Goal: Use online tool/utility: Use online tool/utility

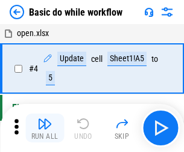
click at [45, 128] on img "button" at bounding box center [44, 124] width 14 height 14
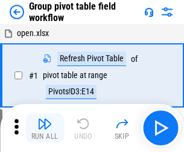
click at [45, 128] on img "button" at bounding box center [44, 124] width 14 height 14
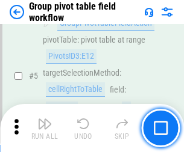
scroll to position [621, 0]
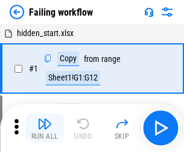
click at [45, 128] on img "button" at bounding box center [44, 124] width 14 height 14
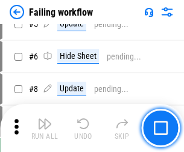
scroll to position [255, 0]
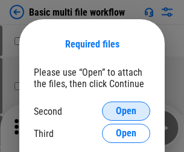
click at [126, 111] on span "Open" at bounding box center [126, 112] width 20 height 10
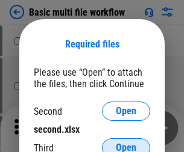
click at [126, 143] on span "Open" at bounding box center [126, 148] width 20 height 10
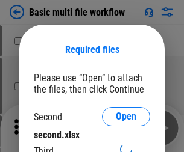
scroll to position [5, 0]
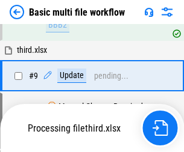
scroll to position [419, 0]
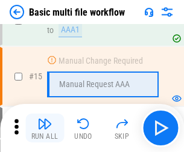
click at [45, 128] on img "button" at bounding box center [44, 124] width 14 height 14
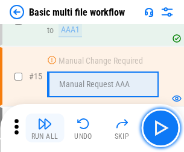
scroll to position [801, 0]
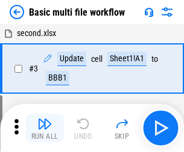
click at [45, 128] on img "button" at bounding box center [44, 124] width 14 height 14
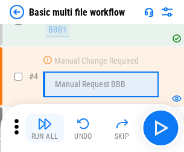
click at [45, 128] on img "button" at bounding box center [44, 124] width 14 height 14
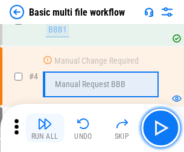
click at [45, 128] on img "button" at bounding box center [44, 124] width 14 height 14
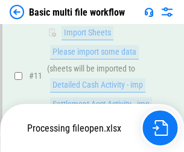
scroll to position [564, 0]
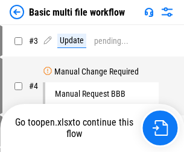
scroll to position [49, 0]
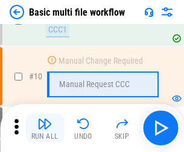
click at [45, 128] on img "button" at bounding box center [44, 124] width 14 height 14
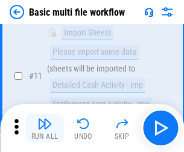
click at [45, 128] on img "button" at bounding box center [44, 124] width 14 height 14
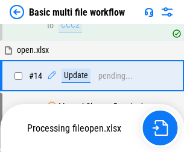
scroll to position [630, 0]
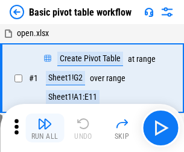
click at [45, 128] on img "button" at bounding box center [44, 124] width 14 height 14
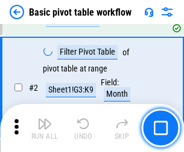
scroll to position [288, 0]
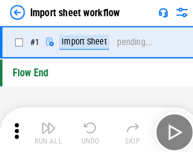
click at [45, 128] on img "button" at bounding box center [47, 124] width 14 height 14
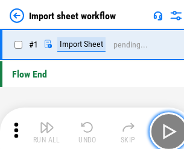
scroll to position [4, 0]
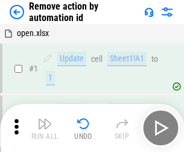
scroll to position [45, 0]
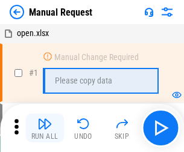
click at [45, 128] on img "button" at bounding box center [44, 124] width 14 height 14
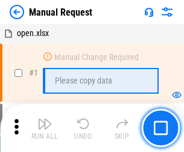
scroll to position [41, 0]
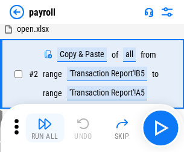
click at [45, 128] on img "button" at bounding box center [44, 124] width 14 height 14
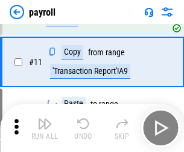
scroll to position [87, 0]
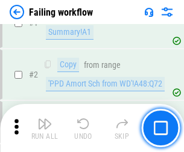
scroll to position [194, 0]
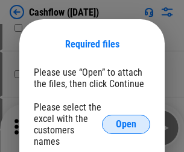
click at [126, 120] on span "Open" at bounding box center [126, 125] width 20 height 10
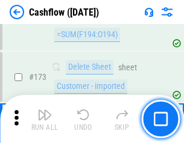
scroll to position [1274, 0]
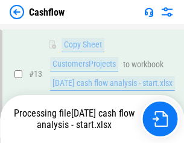
scroll to position [181, 0]
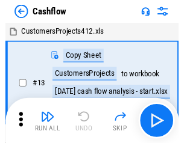
scroll to position [14, 0]
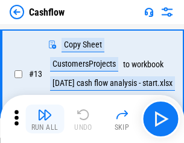
click at [45, 119] on img "button" at bounding box center [44, 115] width 14 height 14
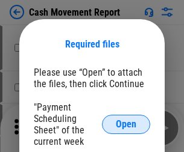
click at [126, 125] on span "Open" at bounding box center [126, 125] width 20 height 10
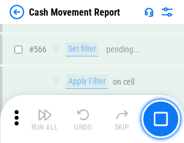
scroll to position [5516, 0]
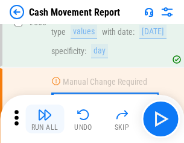
click at [45, 119] on img "button" at bounding box center [44, 115] width 14 height 14
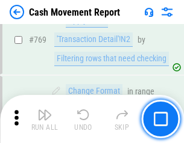
scroll to position [6688, 0]
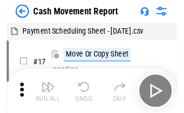
scroll to position [22, 0]
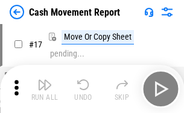
click at [45, 89] on img "button" at bounding box center [44, 85] width 14 height 14
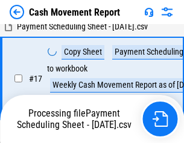
scroll to position [189, 0]
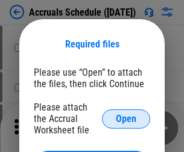
click at [126, 119] on span "Open" at bounding box center [126, 119] width 20 height 10
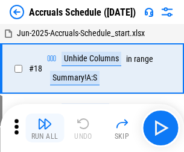
click at [45, 128] on img "button" at bounding box center [44, 124] width 14 height 14
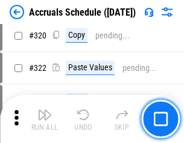
scroll to position [2239, 0]
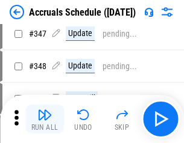
click at [45, 119] on img "button" at bounding box center [44, 115] width 14 height 14
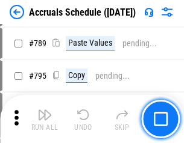
scroll to position [5056, 0]
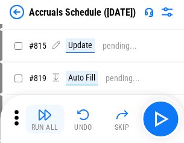
click at [45, 119] on img "button" at bounding box center [44, 115] width 14 height 14
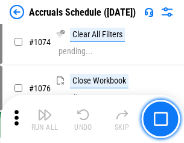
scroll to position [7209, 0]
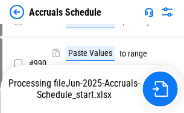
scroll to position [6004, 0]
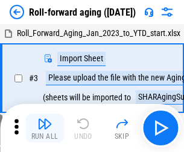
click at [45, 119] on img "button" at bounding box center [44, 124] width 14 height 14
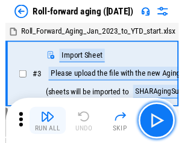
scroll to position [2, 0]
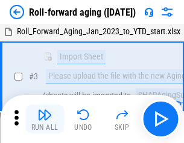
click at [45, 119] on img "button" at bounding box center [44, 115] width 14 height 14
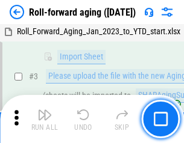
scroll to position [78, 0]
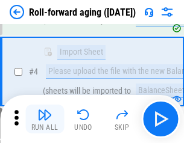
click at [45, 119] on img "button" at bounding box center [44, 115] width 14 height 14
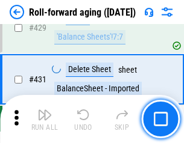
scroll to position [4174, 0]
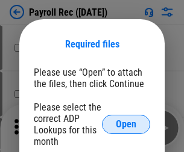
click at [126, 125] on span "Open" at bounding box center [126, 125] width 20 height 10
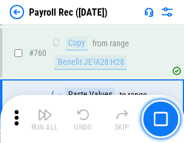
scroll to position [7280, 0]
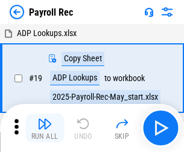
click at [45, 128] on img "button" at bounding box center [44, 124] width 14 height 14
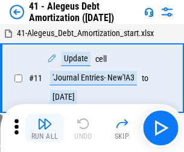
click at [45, 128] on img "button" at bounding box center [44, 124] width 14 height 14
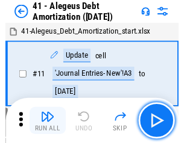
scroll to position [149, 0]
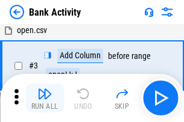
click at [45, 98] on img "button" at bounding box center [44, 94] width 14 height 14
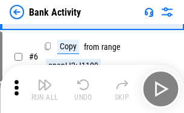
scroll to position [64, 0]
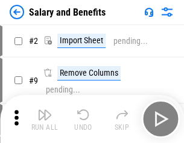
click at [45, 119] on img "button" at bounding box center [44, 115] width 14 height 14
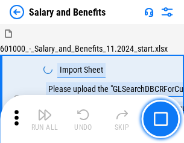
scroll to position [16, 0]
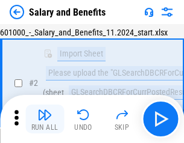
click at [45, 119] on img "button" at bounding box center [44, 115] width 14 height 14
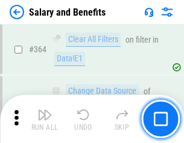
scroll to position [5668, 0]
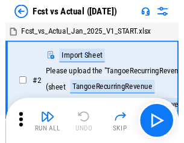
scroll to position [16, 0]
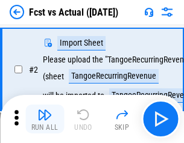
click at [45, 119] on img "button" at bounding box center [44, 115] width 14 height 14
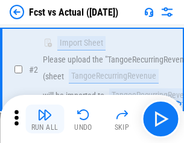
click at [45, 119] on img "button" at bounding box center [44, 115] width 14 height 14
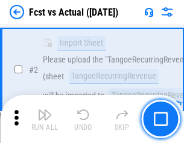
scroll to position [113, 0]
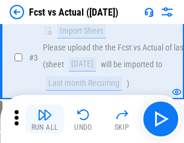
click at [45, 119] on img "button" at bounding box center [44, 115] width 14 height 14
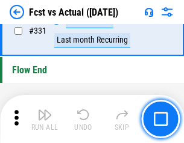
scroll to position [5761, 0]
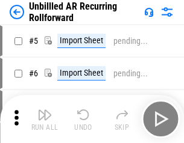
click at [45, 119] on img "button" at bounding box center [44, 115] width 14 height 14
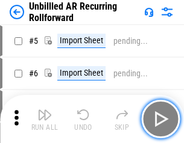
scroll to position [26, 0]
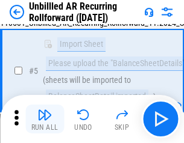
click at [45, 119] on img "button" at bounding box center [44, 115] width 14 height 14
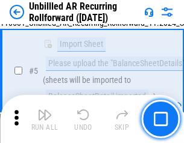
scroll to position [113, 0]
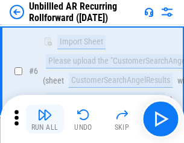
click at [45, 119] on img "button" at bounding box center [44, 115] width 14 height 14
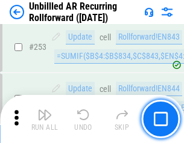
scroll to position [4088, 0]
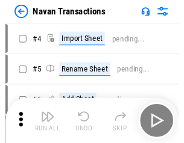
scroll to position [19, 0]
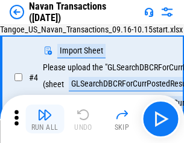
click at [45, 119] on img "button" at bounding box center [44, 115] width 14 height 14
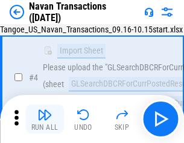
click at [45, 119] on img "button" at bounding box center [44, 115] width 14 height 14
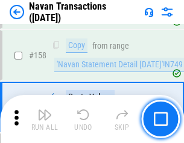
scroll to position [3902, 0]
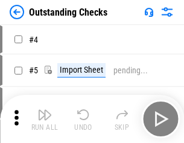
click at [45, 119] on img "button" at bounding box center [44, 115] width 14 height 14
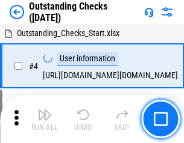
scroll to position [51, 0]
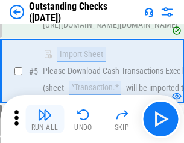
click at [45, 119] on img "button" at bounding box center [44, 115] width 14 height 14
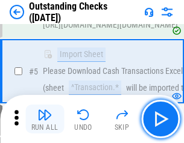
scroll to position [126, 0]
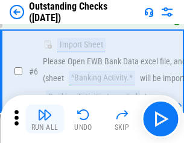
click at [45, 119] on img "button" at bounding box center [44, 115] width 14 height 14
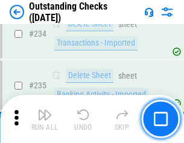
scroll to position [3655, 0]
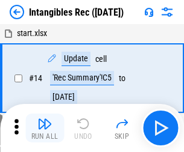
click at [45, 128] on img "button" at bounding box center [44, 124] width 14 height 14
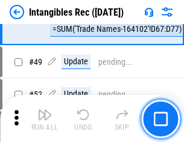
scroll to position [469, 0]
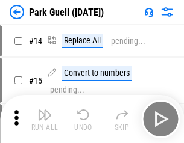
click at [45, 119] on img "button" at bounding box center [44, 115] width 14 height 14
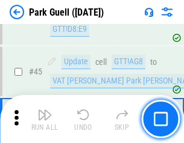
scroll to position [1505, 0]
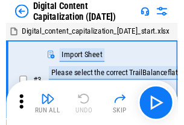
scroll to position [35, 0]
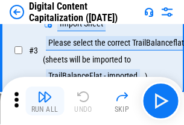
click at [45, 101] on img "button" at bounding box center [44, 97] width 14 height 14
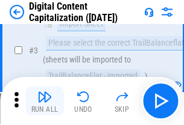
click at [45, 101] on img "button" at bounding box center [44, 97] width 14 height 14
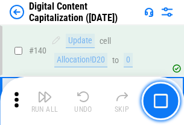
scroll to position [1276, 0]
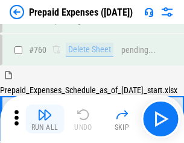
click at [45, 119] on img "button" at bounding box center [44, 115] width 14 height 14
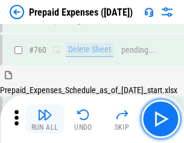
scroll to position [3336, 0]
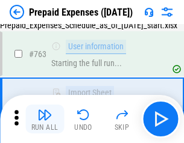
click at [45, 119] on img "button" at bounding box center [44, 115] width 14 height 14
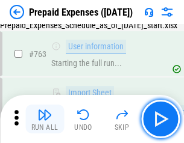
scroll to position [3407, 0]
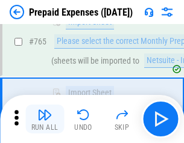
click at [45, 119] on img "button" at bounding box center [44, 115] width 14 height 14
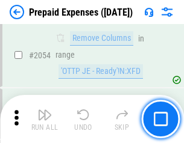
scroll to position [12581, 0]
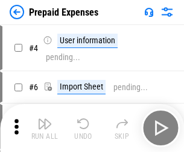
click at [45, 128] on img "button" at bounding box center [44, 124] width 14 height 14
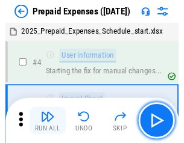
scroll to position [53, 0]
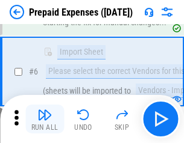
click at [45, 119] on img "button" at bounding box center [44, 115] width 14 height 14
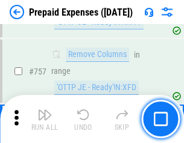
scroll to position [4289, 0]
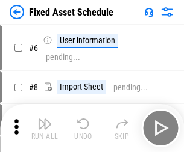
click at [45, 128] on img "button" at bounding box center [44, 124] width 14 height 14
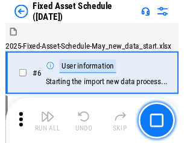
scroll to position [65, 0]
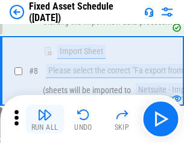
click at [45, 119] on img "button" at bounding box center [44, 115] width 14 height 14
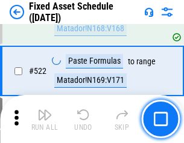
scroll to position [4183, 0]
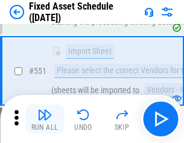
click at [45, 119] on img "button" at bounding box center [44, 115] width 14 height 14
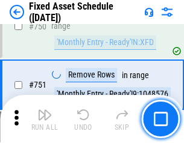
scroll to position [5868, 0]
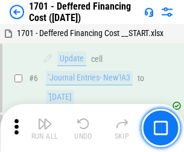
scroll to position [144, 0]
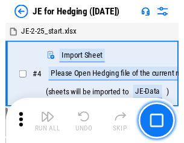
scroll to position [2, 0]
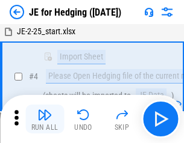
click at [45, 119] on img "button" at bounding box center [44, 115] width 14 height 14
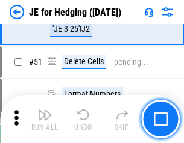
scroll to position [779, 0]
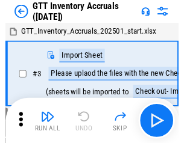
scroll to position [2, 0]
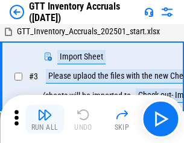
click at [45, 119] on img "button" at bounding box center [44, 115] width 14 height 14
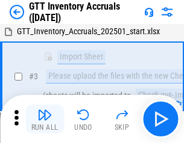
click at [45, 119] on img "button" at bounding box center [44, 115] width 14 height 14
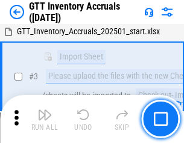
scroll to position [78, 0]
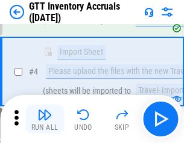
click at [45, 119] on img "button" at bounding box center [44, 115] width 14 height 14
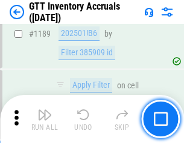
scroll to position [9829, 0]
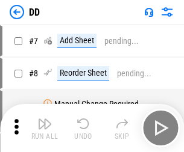
click at [45, 128] on img "button" at bounding box center [44, 124] width 14 height 14
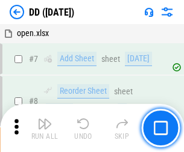
scroll to position [116, 0]
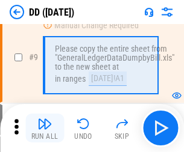
click at [45, 128] on img "button" at bounding box center [44, 124] width 14 height 14
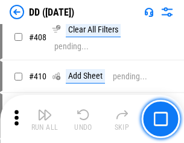
scroll to position [5385, 0]
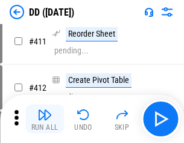
click at [45, 119] on img "button" at bounding box center [44, 115] width 14 height 14
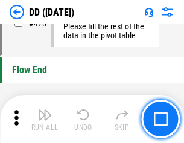
scroll to position [5761, 0]
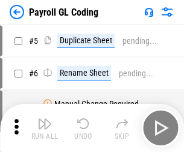
click at [45, 128] on img "button" at bounding box center [44, 124] width 14 height 14
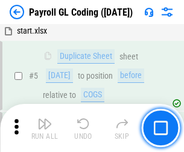
scroll to position [144, 0]
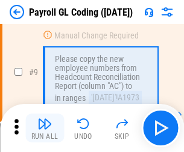
click at [45, 128] on img "button" at bounding box center [44, 124] width 14 height 14
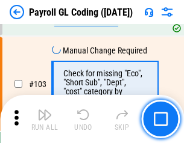
scroll to position [2824, 0]
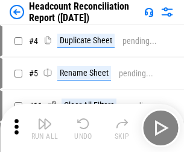
click at [45, 128] on img "button" at bounding box center [44, 124] width 14 height 14
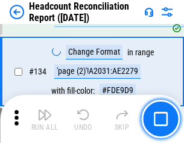
scroll to position [1447, 0]
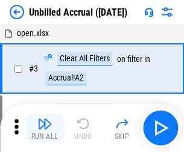
click at [45, 128] on img "button" at bounding box center [44, 124] width 14 height 14
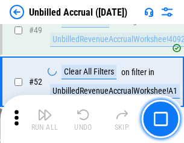
scroll to position [1092, 0]
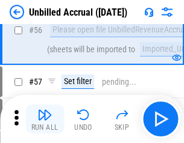
click at [45, 119] on img "button" at bounding box center [44, 115] width 14 height 14
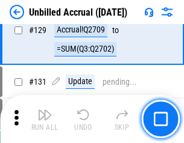
scroll to position [3585, 0]
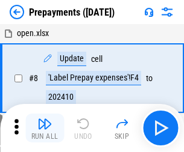
click at [45, 128] on img "button" at bounding box center [44, 124] width 14 height 14
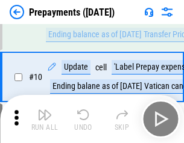
scroll to position [75, 0]
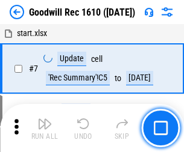
scroll to position [206, 0]
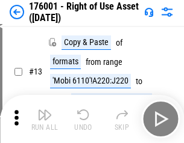
scroll to position [78, 0]
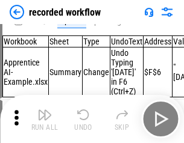
click at [45, 119] on img "button" at bounding box center [44, 115] width 14 height 14
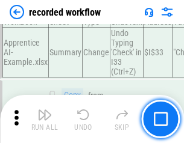
scroll to position [3762, 0]
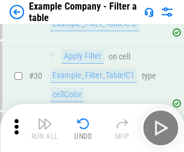
scroll to position [1101, 0]
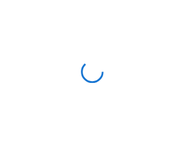
scroll to position [19, 0]
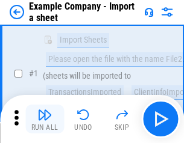
click at [45, 119] on img "button" at bounding box center [44, 115] width 14 height 14
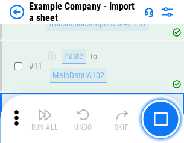
scroll to position [266, 0]
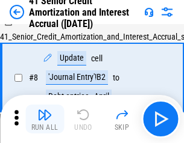
click at [45, 119] on img "button" at bounding box center [44, 115] width 14 height 14
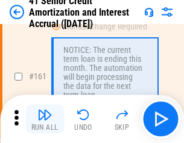
click at [45, 119] on img "button" at bounding box center [44, 115] width 14 height 14
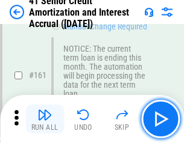
scroll to position [1287, 0]
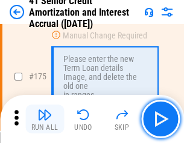
click at [45, 119] on img "button" at bounding box center [44, 115] width 14 height 14
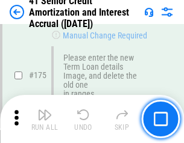
scroll to position [1409, 0]
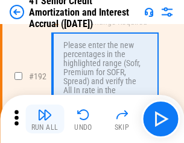
click at [45, 119] on img "button" at bounding box center [44, 115] width 14 height 14
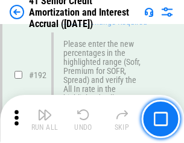
scroll to position [1536, 0]
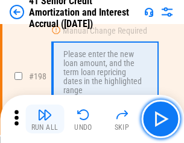
click at [45, 119] on img "button" at bounding box center [44, 115] width 14 height 14
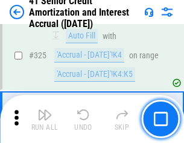
scroll to position [3075, 0]
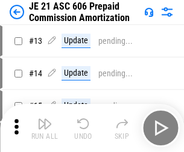
click at [45, 119] on img "button" at bounding box center [44, 124] width 14 height 14
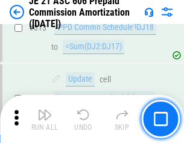
scroll to position [2247, 0]
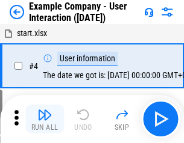
click at [45, 119] on img "button" at bounding box center [44, 115] width 14 height 14
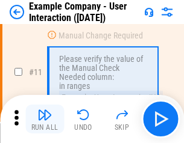
click at [45, 119] on img "button" at bounding box center [44, 115] width 14 height 14
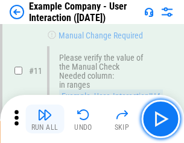
scroll to position [261, 0]
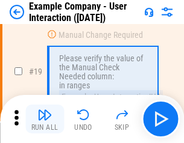
click at [45, 119] on img "button" at bounding box center [44, 115] width 14 height 14
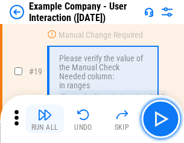
click at [45, 119] on img "button" at bounding box center [44, 115] width 14 height 14
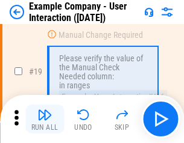
click at [45, 119] on img "button" at bounding box center [44, 115] width 14 height 14
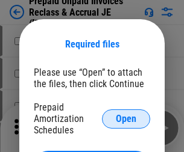
click at [126, 119] on span "Open" at bounding box center [126, 119] width 20 height 10
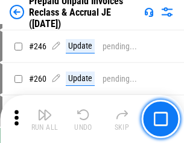
scroll to position [1625, 0]
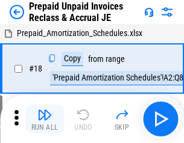
click at [45, 119] on img "button" at bounding box center [44, 115] width 14 height 14
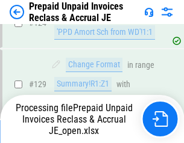
scroll to position [873, 0]
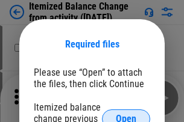
click at [126, 114] on span "Open" at bounding box center [126, 119] width 20 height 10
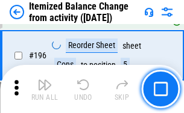
scroll to position [2316, 0]
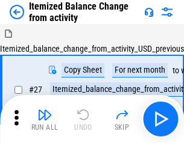
scroll to position [19, 0]
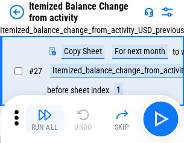
click at [45, 119] on img "button" at bounding box center [44, 115] width 14 height 14
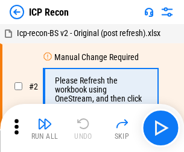
scroll to position [5, 0]
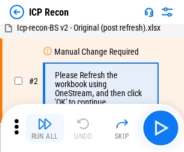
click at [45, 128] on img "button" at bounding box center [44, 124] width 14 height 14
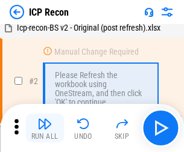
click at [45, 128] on img "button" at bounding box center [44, 124] width 14 height 14
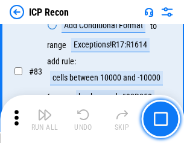
scroll to position [1180, 0]
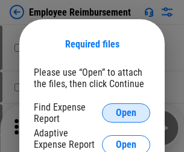
click at [126, 113] on span "Open" at bounding box center [126, 113] width 20 height 10
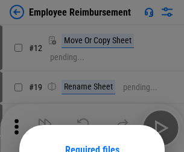
scroll to position [106, 0]
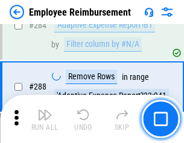
scroll to position [3272, 0]
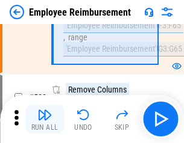
click at [45, 119] on img "button" at bounding box center [44, 115] width 14 height 14
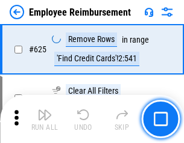
scroll to position [7206, 0]
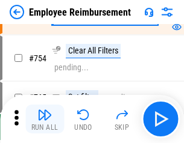
click at [45, 119] on img "button" at bounding box center [44, 115] width 14 height 14
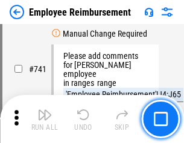
scroll to position [8444, 0]
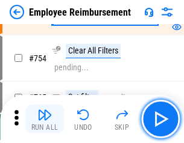
click at [45, 119] on img "button" at bounding box center [44, 115] width 14 height 14
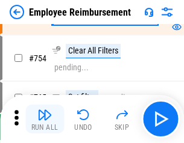
click at [45, 119] on img "button" at bounding box center [44, 115] width 14 height 14
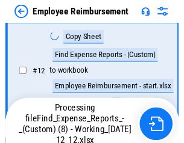
scroll to position [245, 0]
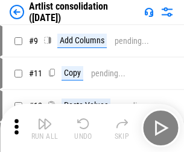
click at [45, 128] on img "button" at bounding box center [44, 124] width 14 height 14
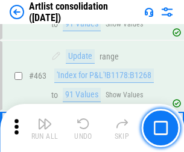
scroll to position [5270, 0]
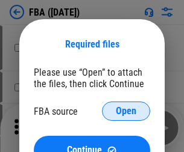
click at [126, 111] on span "Open" at bounding box center [126, 112] width 20 height 10
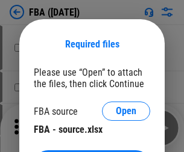
scroll to position [27, 0]
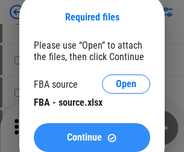
click at [91, 138] on span "Continue" at bounding box center [84, 138] width 35 height 10
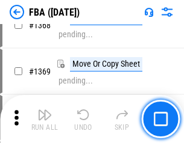
scroll to position [12926, 0]
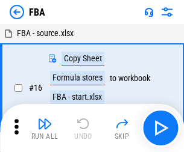
scroll to position [12, 0]
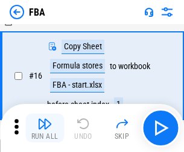
click at [45, 128] on img "button" at bounding box center [44, 124] width 14 height 14
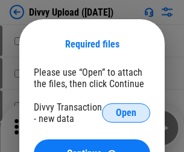
click at [126, 113] on span "Open" at bounding box center [126, 113] width 20 height 10
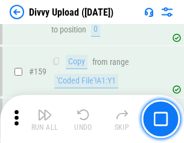
scroll to position [1246, 0]
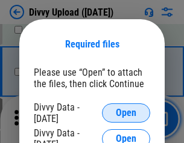
click at [126, 113] on span "Open" at bounding box center [126, 113] width 20 height 10
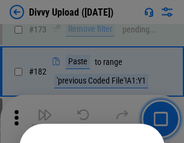
scroll to position [1351, 0]
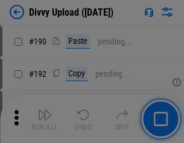
scroll to position [1519, 0]
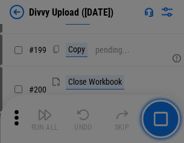
scroll to position [1750, 0]
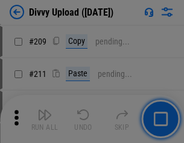
scroll to position [2044, 0]
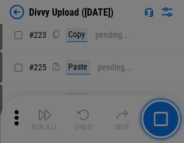
scroll to position [2402, 0]
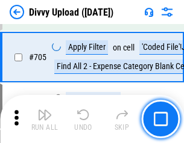
scroll to position [8234, 0]
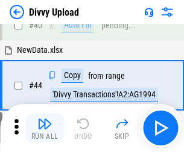
click at [45, 128] on img "button" at bounding box center [44, 124] width 14 height 14
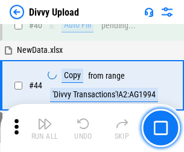
scroll to position [132, 0]
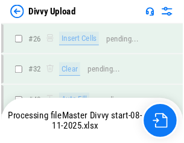
scroll to position [1246, 0]
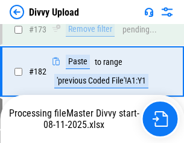
scroll to position [1347, 0]
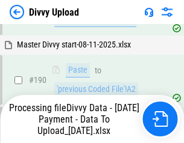
scroll to position [1612, 0]
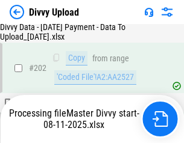
scroll to position [2009, 0]
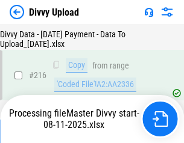
scroll to position [2478, 0]
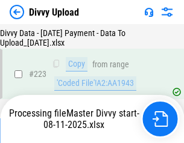
scroll to position [2744, 0]
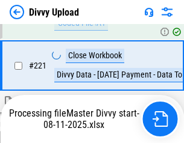
scroll to position [2674, 0]
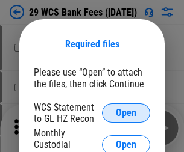
click at [126, 113] on span "Open" at bounding box center [126, 113] width 20 height 10
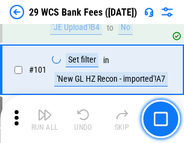
scroll to position [1173, 0]
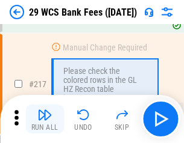
click at [45, 119] on img "button" at bounding box center [44, 115] width 14 height 14
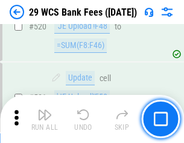
scroll to position [6212, 0]
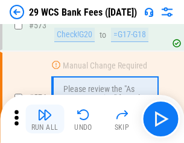
click at [45, 119] on img "button" at bounding box center [44, 115] width 14 height 14
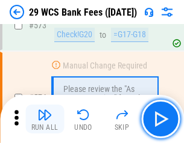
scroll to position [6665, 0]
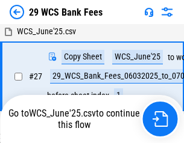
scroll to position [240, 0]
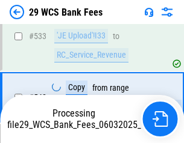
scroll to position [6651, 0]
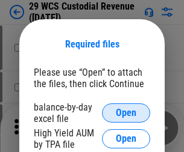
click at [126, 113] on span "Open" at bounding box center [126, 113] width 20 height 10
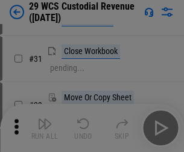
scroll to position [258, 0]
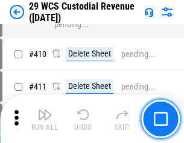
scroll to position [5575, 0]
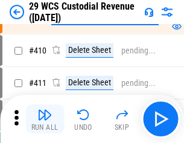
click at [45, 119] on img "button" at bounding box center [44, 115] width 14 height 14
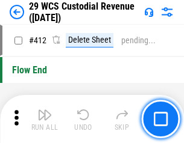
scroll to position [5748, 0]
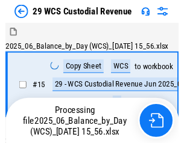
scroll to position [29, 0]
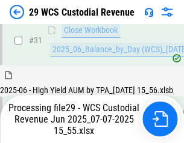
scroll to position [618, 0]
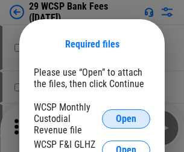
click at [126, 119] on span "Open" at bounding box center [126, 119] width 20 height 10
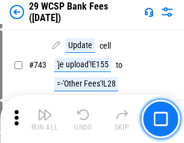
scroll to position [6065, 0]
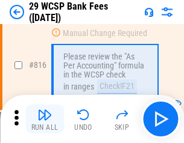
click at [45, 119] on img "button" at bounding box center [44, 115] width 14 height 14
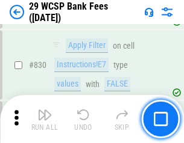
scroll to position [7637, 0]
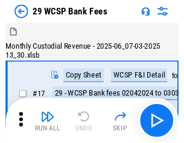
scroll to position [29, 0]
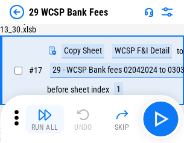
click at [45, 119] on img "button" at bounding box center [44, 115] width 14 height 14
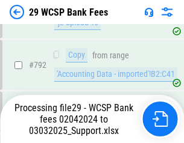
scroll to position [7339, 0]
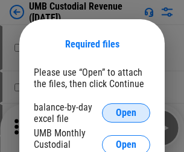
click at [126, 113] on span "Open" at bounding box center [126, 113] width 20 height 10
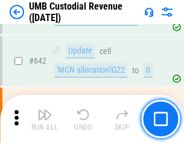
scroll to position [6234, 0]
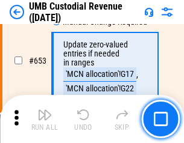
click at [45, 119] on img "button" at bounding box center [44, 115] width 14 height 14
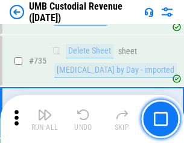
scroll to position [7360, 0]
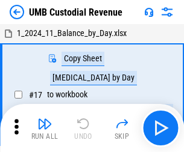
scroll to position [9, 0]
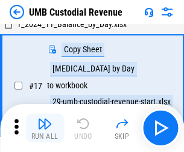
click at [45, 128] on img "button" at bounding box center [44, 124] width 14 height 14
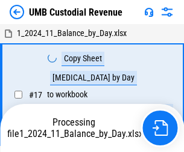
scroll to position [9, 0]
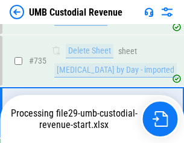
scroll to position [7332, 0]
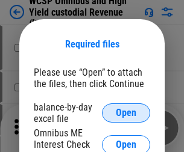
click at [126, 113] on span "Open" at bounding box center [126, 113] width 20 height 10
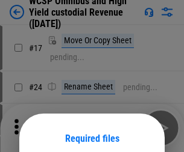
scroll to position [94, 0]
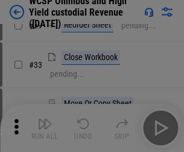
scroll to position [275, 0]
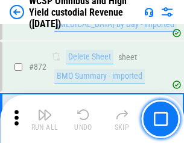
scroll to position [10187, 0]
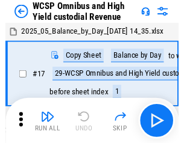
scroll to position [7, 0]
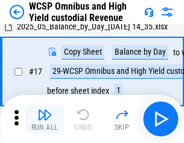
click at [45, 119] on img "button" at bounding box center [44, 115] width 14 height 14
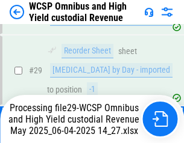
scroll to position [250, 0]
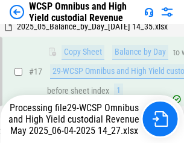
scroll to position [250, 0]
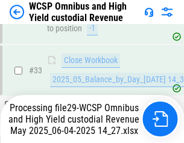
scroll to position [596, 0]
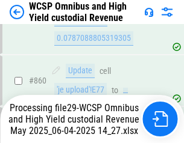
scroll to position [10159, 0]
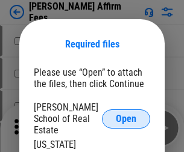
click at [126, 114] on span "Open" at bounding box center [126, 119] width 20 height 10
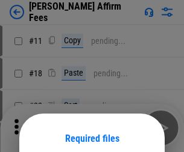
scroll to position [94, 0]
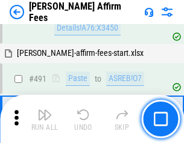
scroll to position [3273, 0]
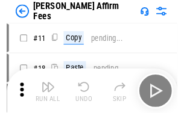
scroll to position [12, 0]
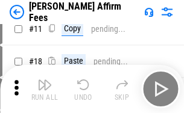
click at [45, 89] on img "button" at bounding box center [44, 85] width 14 height 14
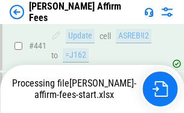
scroll to position [3157, 0]
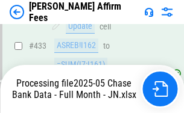
scroll to position [3175, 0]
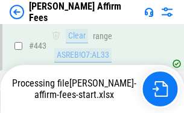
scroll to position [3157, 0]
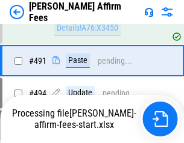
scroll to position [3273, 0]
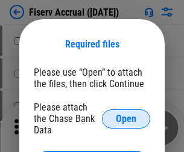
click at [126, 114] on span "Open" at bounding box center [126, 119] width 20 height 10
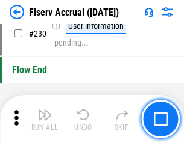
scroll to position [3814, 0]
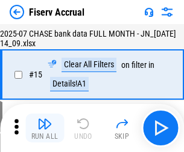
click at [45, 128] on img "button" at bounding box center [44, 124] width 14 height 14
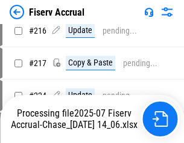
scroll to position [3728, 0]
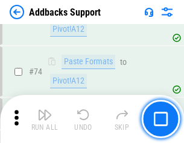
scroll to position [876, 0]
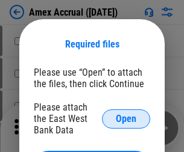
click at [126, 119] on span "Open" at bounding box center [126, 119] width 20 height 10
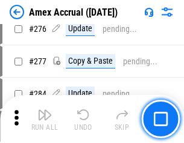
scroll to position [3211, 0]
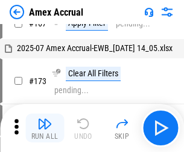
click at [45, 128] on img "button" at bounding box center [44, 124] width 14 height 14
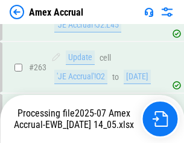
scroll to position [3438, 0]
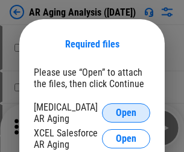
click at [126, 111] on span "Open" at bounding box center [126, 113] width 20 height 10
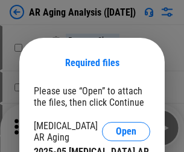
scroll to position [19, 0]
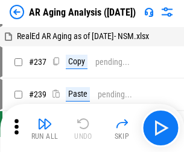
scroll to position [12, 0]
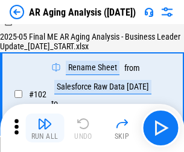
click at [45, 128] on img "button" at bounding box center [44, 124] width 14 height 14
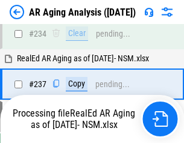
scroll to position [1866, 0]
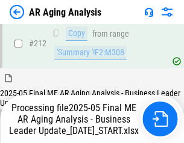
scroll to position [1852, 0]
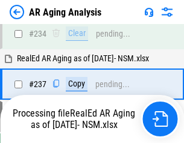
scroll to position [1902, 0]
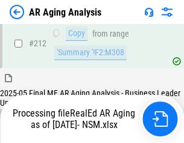
scroll to position [1800, 0]
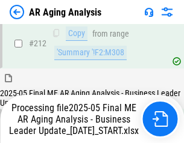
scroll to position [1852, 0]
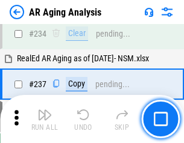
scroll to position [1852, 0]
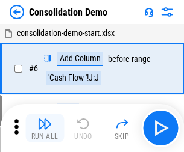
click at [45, 128] on img "button" at bounding box center [44, 124] width 14 height 14
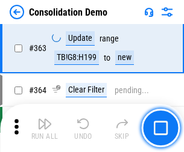
scroll to position [4034, 0]
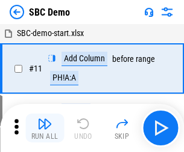
click at [45, 128] on img "button" at bounding box center [44, 124] width 14 height 14
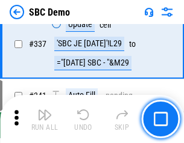
scroll to position [3166, 0]
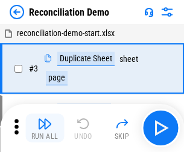
click at [45, 128] on img "button" at bounding box center [44, 124] width 14 height 14
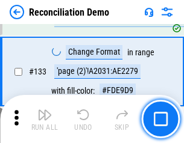
scroll to position [1429, 0]
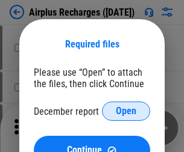
click at [126, 111] on span "Open" at bounding box center [126, 112] width 20 height 10
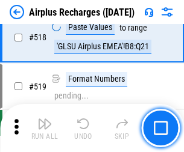
scroll to position [5179, 0]
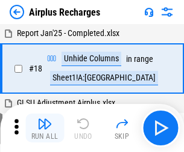
click at [45, 128] on img "button" at bounding box center [44, 124] width 14 height 14
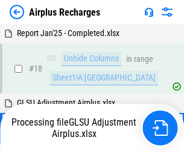
scroll to position [53, 0]
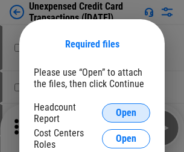
click at [126, 113] on span "Open" at bounding box center [126, 113] width 20 height 10
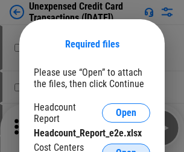
click at [126, 149] on span "Open" at bounding box center [126, 154] width 20 height 10
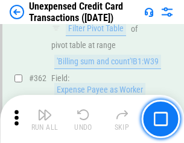
scroll to position [3095, 0]
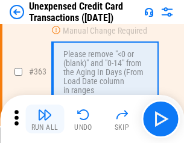
click at [45, 119] on img "button" at bounding box center [44, 115] width 14 height 14
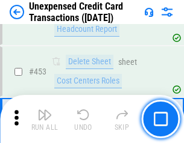
scroll to position [4105, 0]
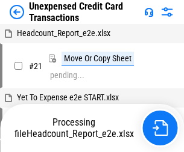
scroll to position [196, 0]
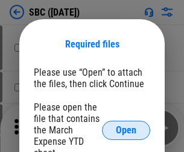
click at [126, 130] on span "Open" at bounding box center [126, 131] width 20 height 10
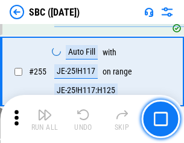
scroll to position [2352, 0]
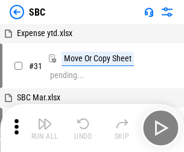
scroll to position [12, 0]
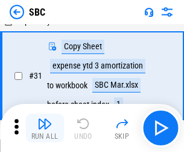
click at [45, 128] on img "button" at bounding box center [44, 124] width 14 height 14
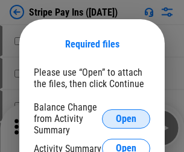
click at [126, 119] on span "Open" at bounding box center [126, 119] width 20 height 10
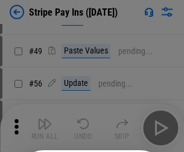
scroll to position [218, 0]
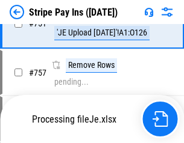
scroll to position [6338, 0]
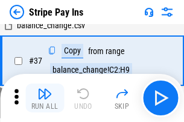
click at [45, 98] on img "button" at bounding box center [44, 94] width 14 height 14
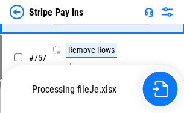
scroll to position [6311, 0]
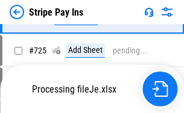
scroll to position [6311, 0]
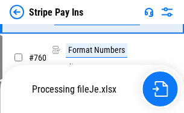
scroll to position [6311, 0]
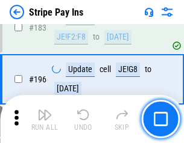
scroll to position [1629, 0]
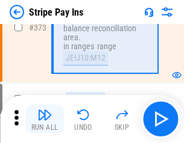
click at [45, 119] on img "button" at bounding box center [44, 115] width 14 height 14
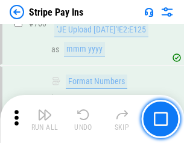
scroll to position [6296, 0]
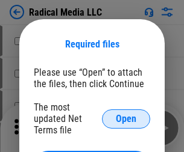
click at [126, 119] on span "Open" at bounding box center [126, 119] width 20 height 10
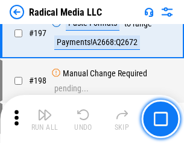
scroll to position [2784, 0]
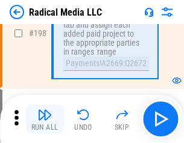
click at [45, 119] on img "button" at bounding box center [44, 115] width 14 height 14
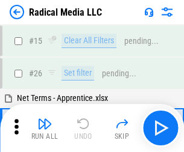
scroll to position [67, 0]
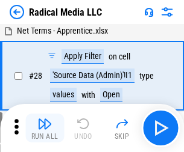
click at [45, 128] on img "button" at bounding box center [44, 124] width 14 height 14
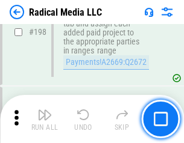
scroll to position [3018, 0]
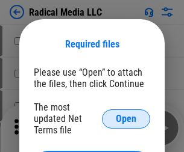
click at [126, 119] on span "Open" at bounding box center [126, 119] width 20 height 10
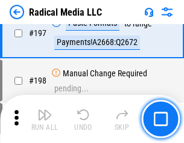
scroll to position [2784, 0]
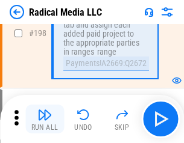
click at [45, 119] on img "button" at bounding box center [44, 115] width 14 height 14
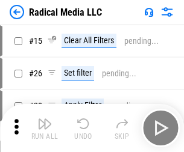
scroll to position [67, 0]
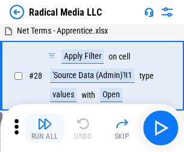
click at [45, 128] on img "button" at bounding box center [44, 124] width 14 height 14
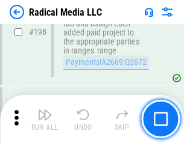
scroll to position [3018, 0]
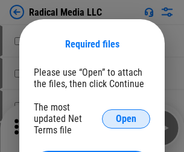
click at [126, 119] on span "Open" at bounding box center [126, 119] width 20 height 10
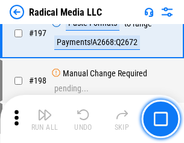
scroll to position [2784, 0]
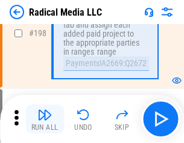
click at [45, 119] on img "button" at bounding box center [44, 115] width 14 height 14
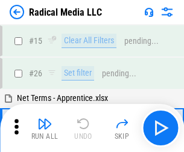
scroll to position [67, 0]
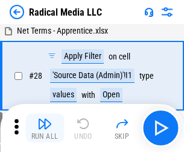
click at [45, 128] on img "button" at bounding box center [44, 124] width 14 height 14
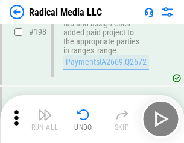
scroll to position [3018, 0]
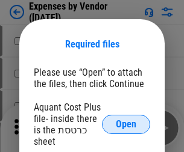
click at [126, 125] on span "Open" at bounding box center [126, 125] width 20 height 10
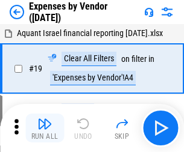
click at [45, 128] on img "button" at bounding box center [44, 124] width 14 height 14
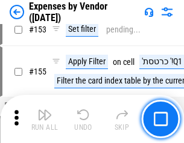
scroll to position [887, 0]
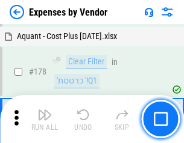
scroll to position [939, 0]
